Goal: Information Seeking & Learning: Learn about a topic

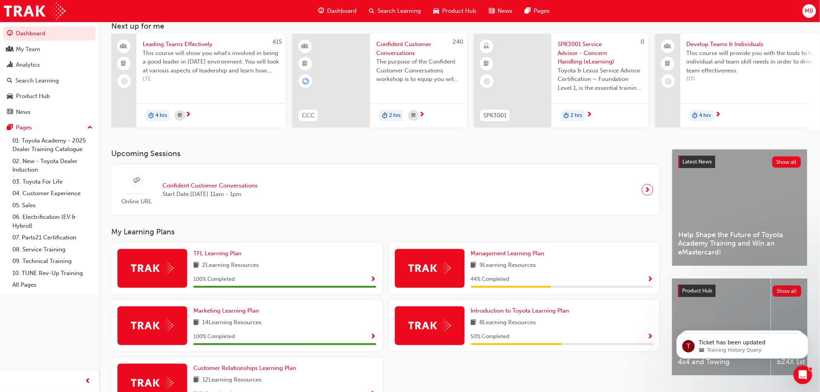
scroll to position [105, 0]
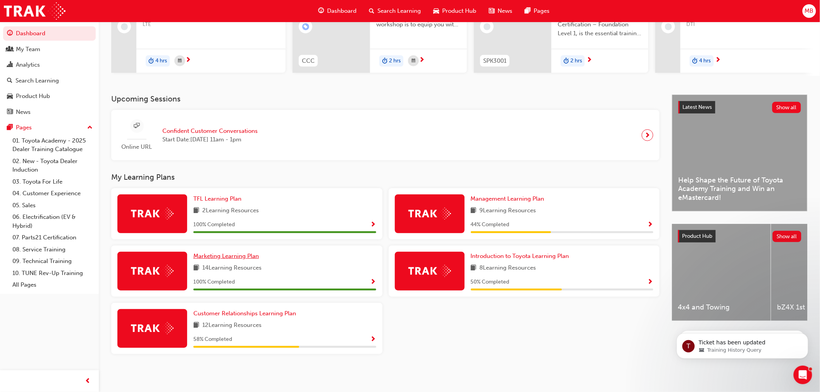
click at [222, 254] on span "Marketing Learning Plan" at bounding box center [225, 256] width 65 height 7
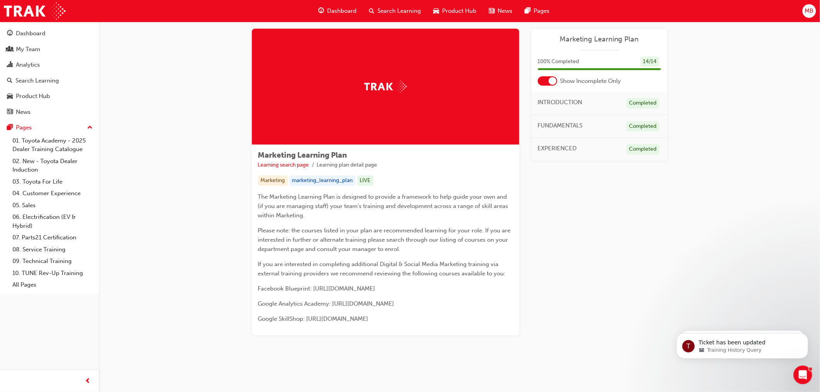
scroll to position [10, 0]
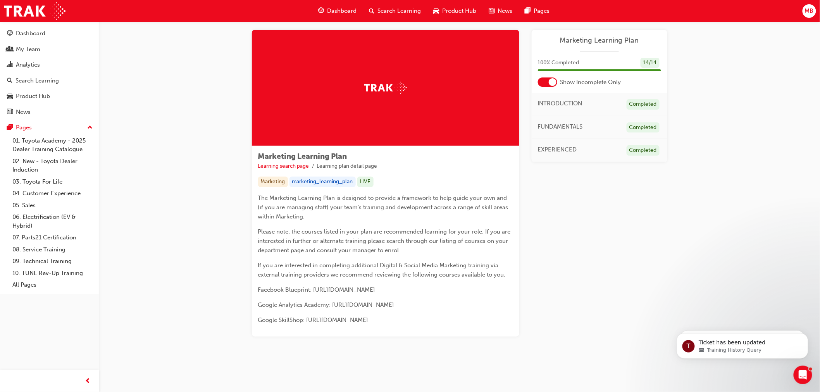
click at [541, 80] on div at bounding box center [547, 81] width 19 height 9
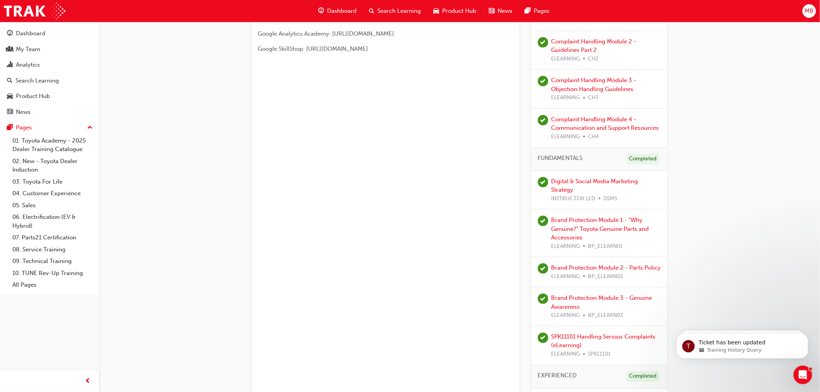
scroll to position [301, 0]
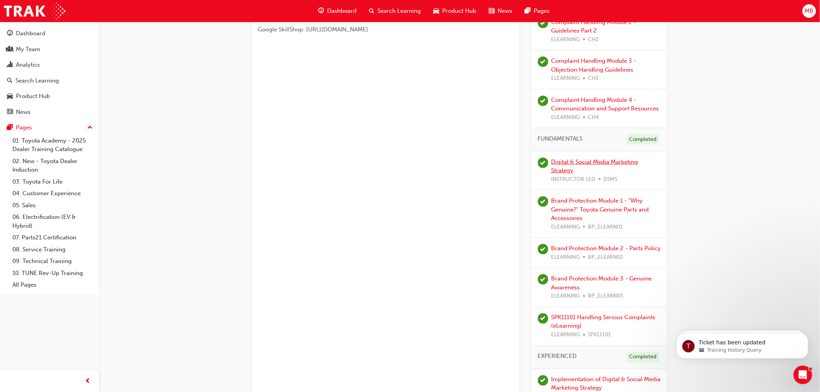
click at [617, 161] on link "Digital & Social Media Marketing Strategy" at bounding box center [594, 166] width 87 height 16
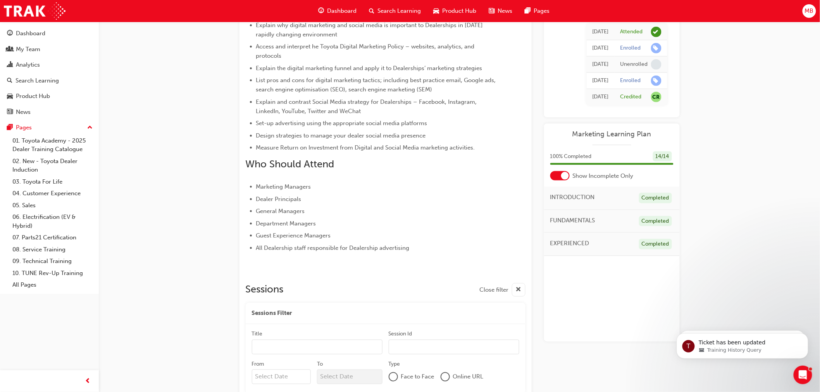
scroll to position [306, 0]
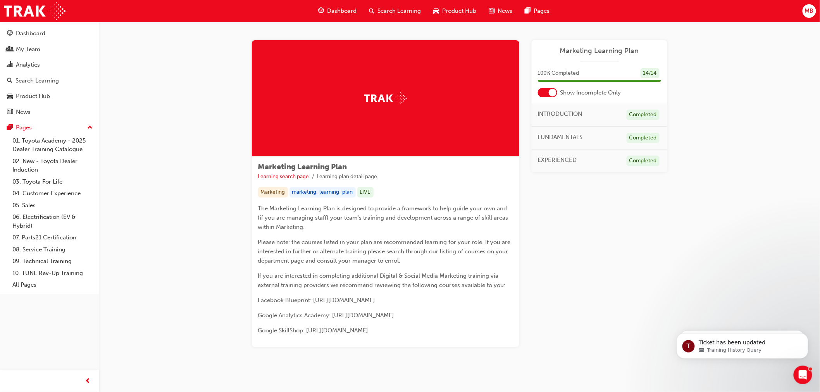
click at [334, 7] on span "Dashboard" at bounding box center [341, 11] width 29 height 9
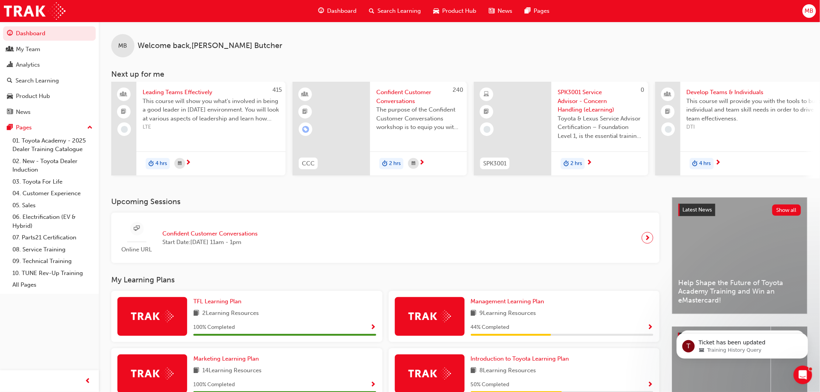
click at [802, 14] on div "Dashboard Search Learning Product Hub News Pages MB" at bounding box center [410, 11] width 820 height 22
click at [806, 12] on span "MB" at bounding box center [808, 11] width 9 height 9
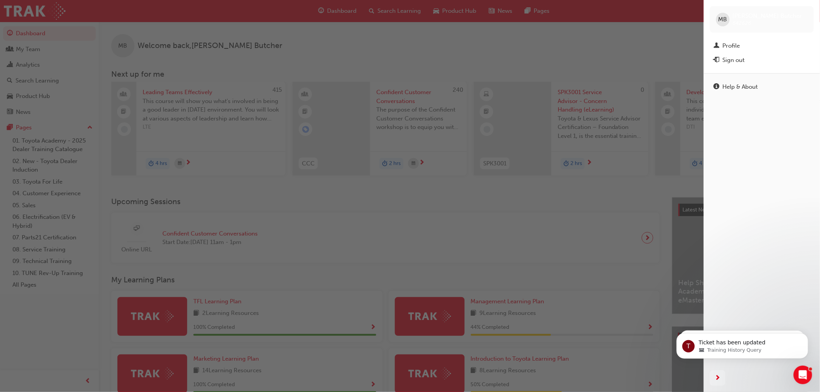
click at [661, 43] on div "button" at bounding box center [351, 196] width 703 height 392
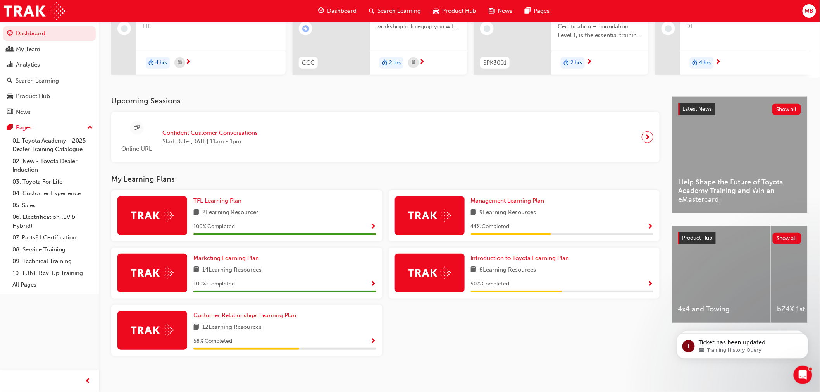
scroll to position [105, 0]
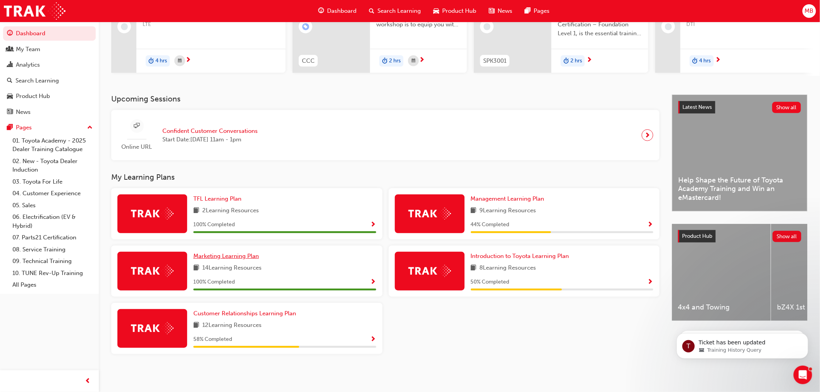
click at [231, 255] on span "Marketing Learning Plan" at bounding box center [225, 256] width 65 height 7
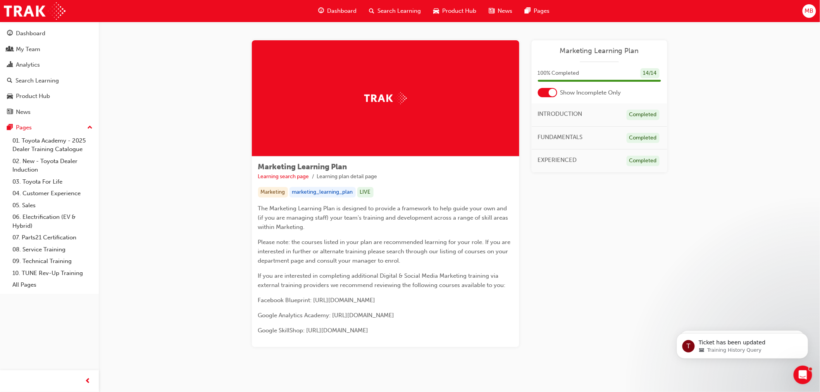
click at [540, 93] on div at bounding box center [547, 92] width 19 height 9
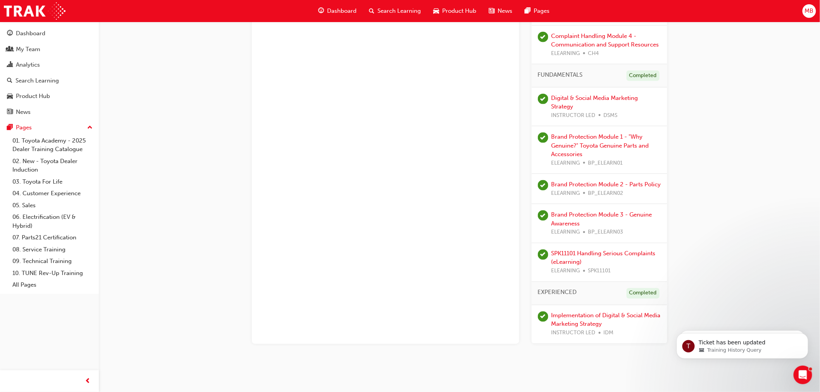
scroll to position [374, 0]
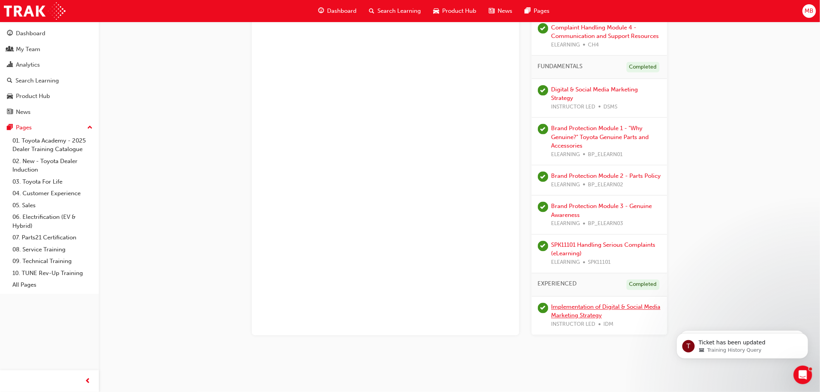
click at [568, 312] on link "Implementation of Digital & Social Media Marketing Strategy" at bounding box center [605, 312] width 109 height 16
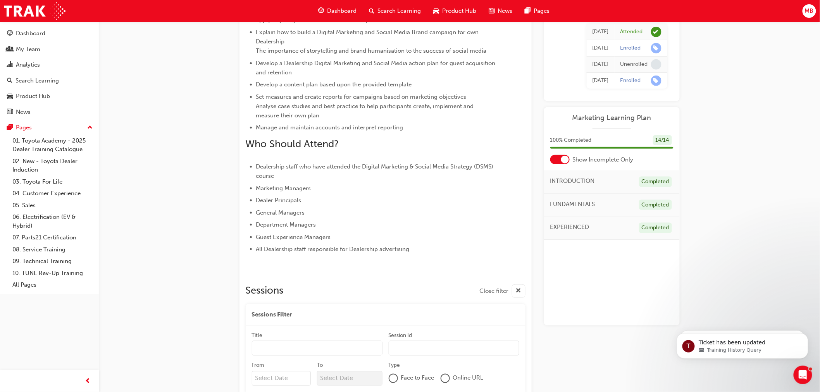
scroll to position [245, 0]
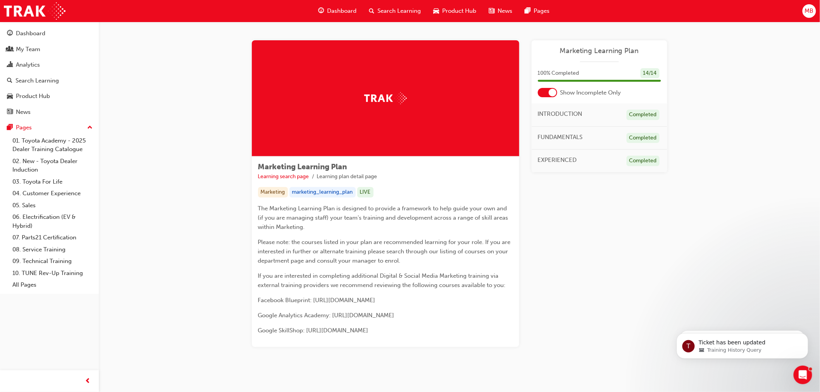
click at [541, 93] on div at bounding box center [547, 92] width 19 height 9
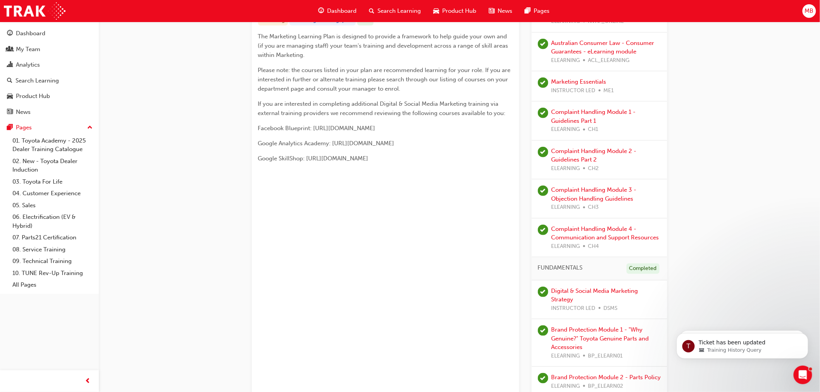
scroll to position [374, 0]
